Goal: Download file/media

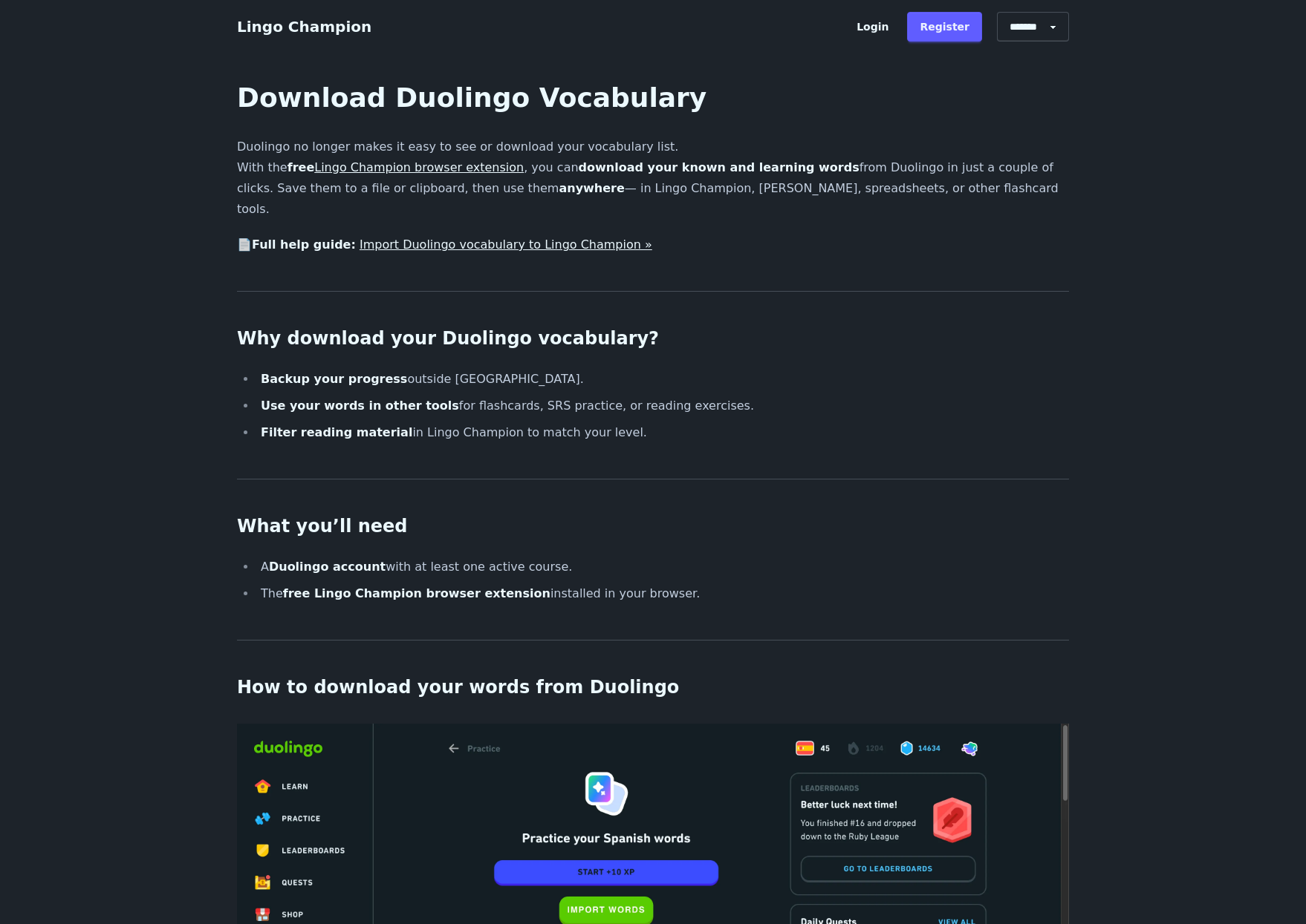
click at [408, 170] on link "Lingo Champion browser extension" at bounding box center [419, 168] width 210 height 14
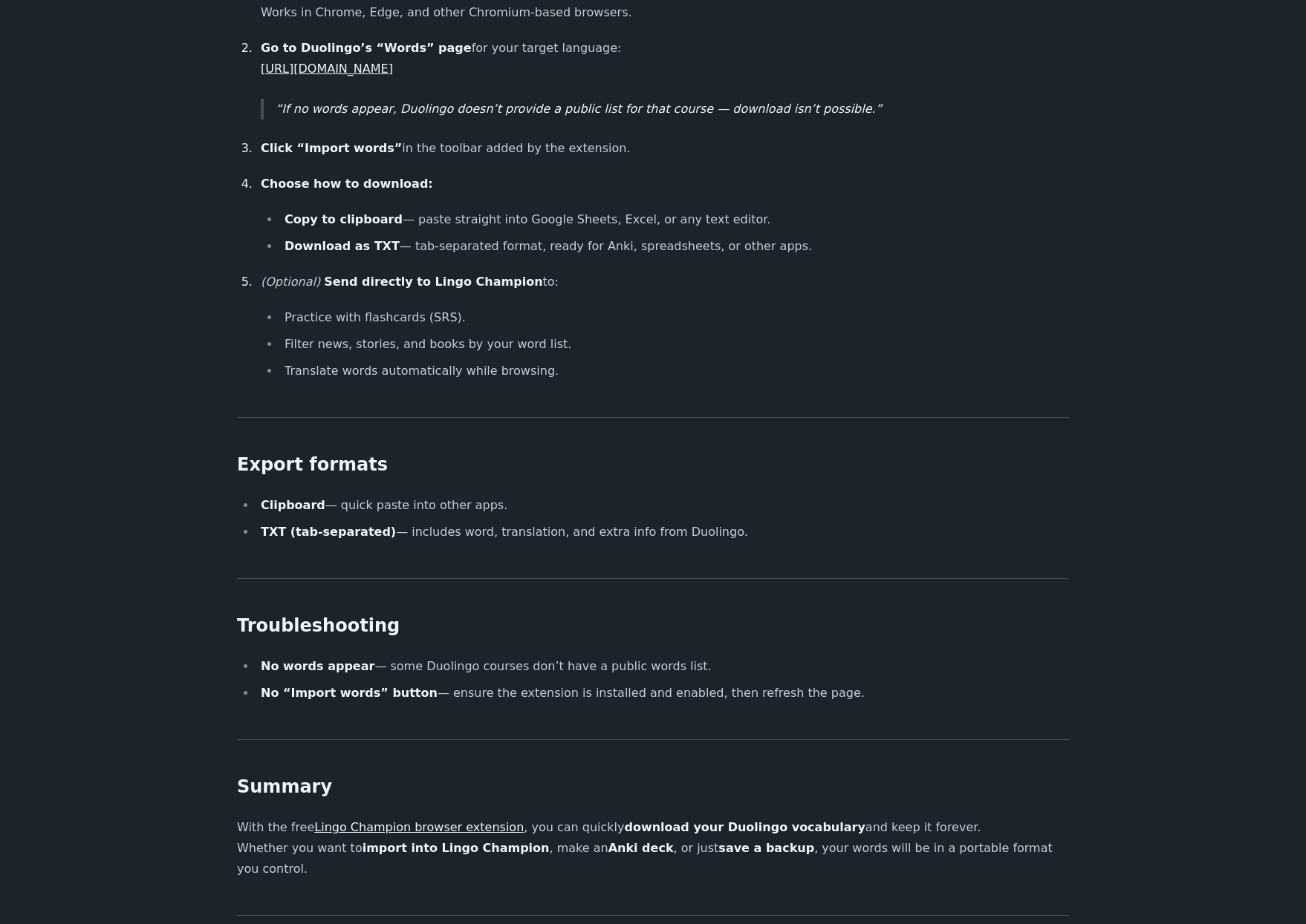
scroll to position [1188, 0]
